Goal: Transaction & Acquisition: Subscribe to service/newsletter

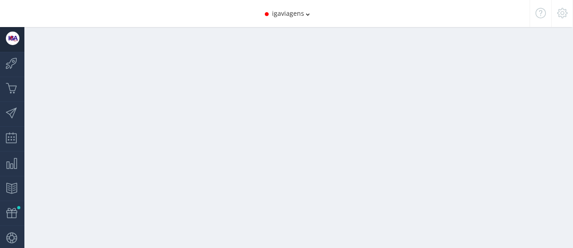
scroll to position [23, 0]
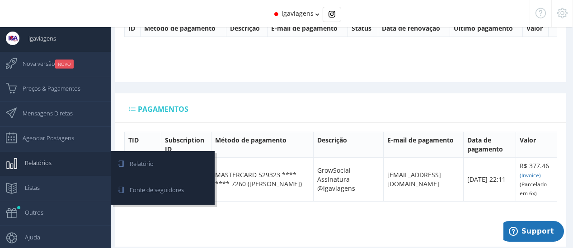
scroll to position [271, 0]
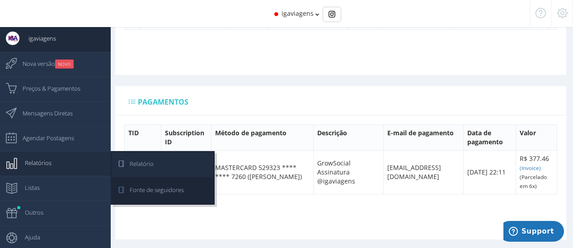
click at [138, 159] on span "Relatório" at bounding box center [137, 164] width 33 height 23
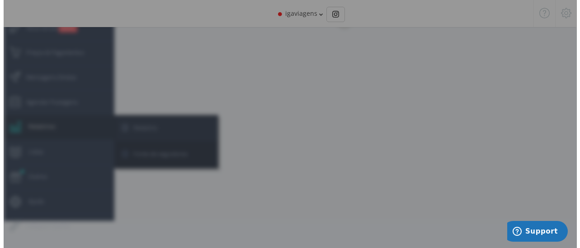
scroll to position [36, 0]
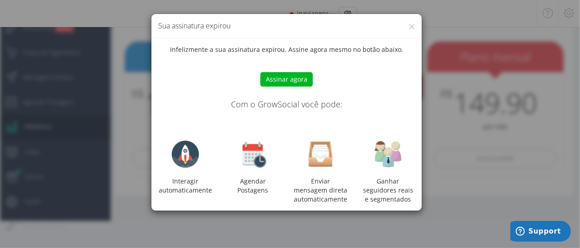
click at [311, 80] on button "Assinar agora" at bounding box center [286, 79] width 52 height 14
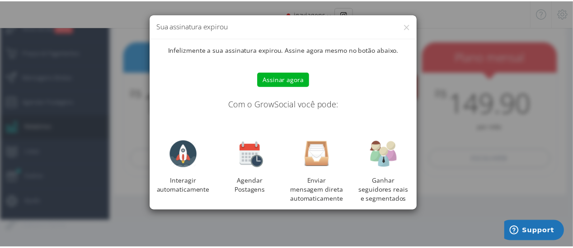
scroll to position [9, 0]
